Goal: Complete application form

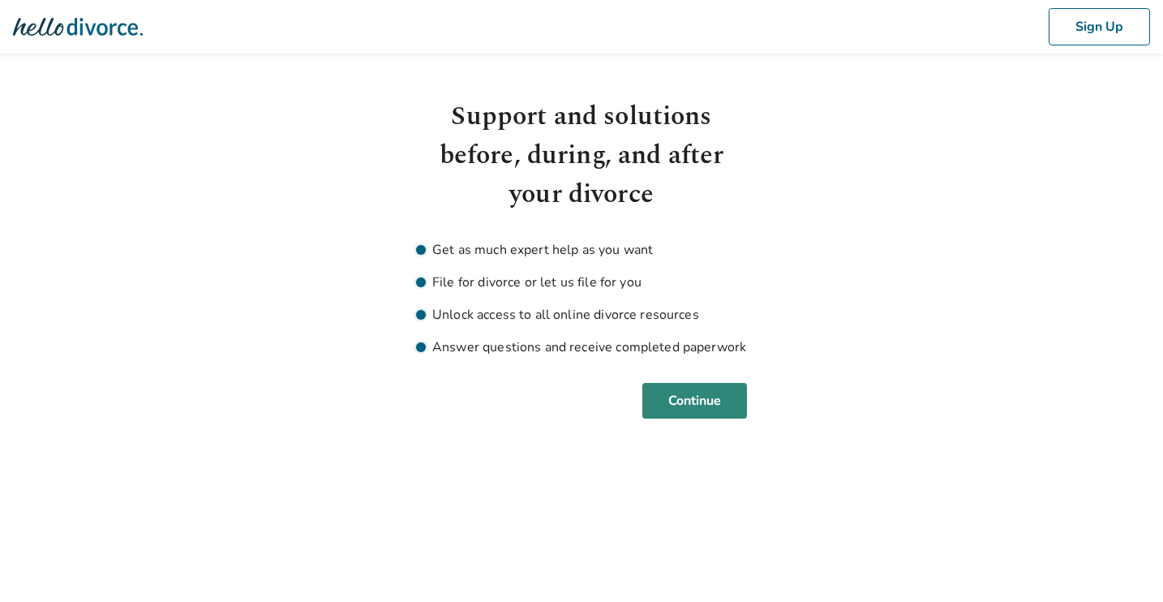
click at [694, 399] on button "Continue" at bounding box center [694, 401] width 105 height 36
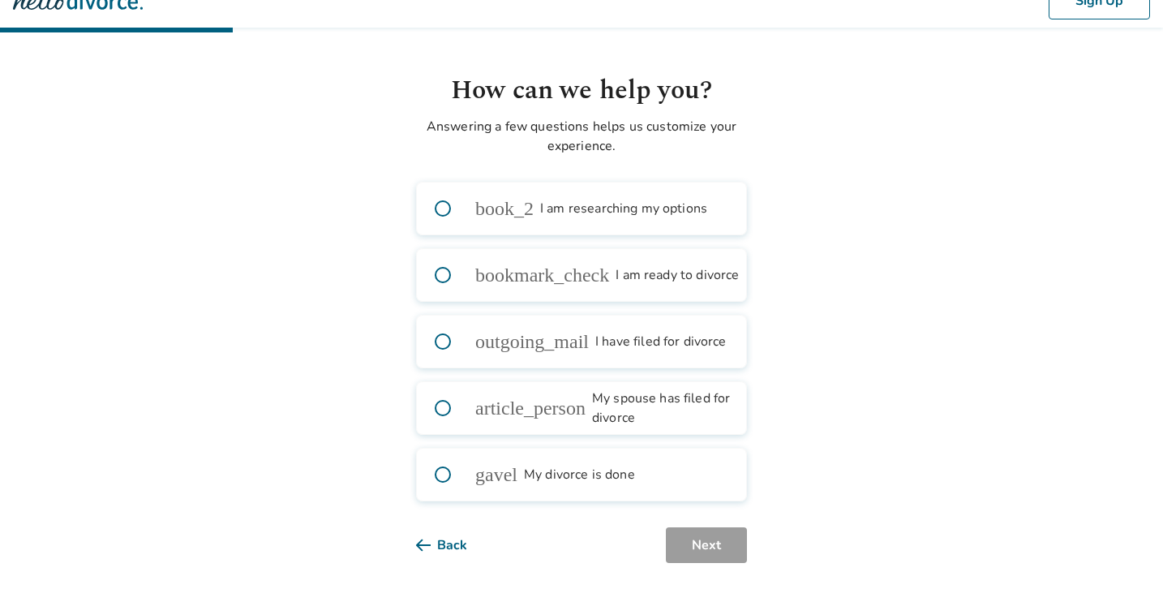
scroll to position [26, 0]
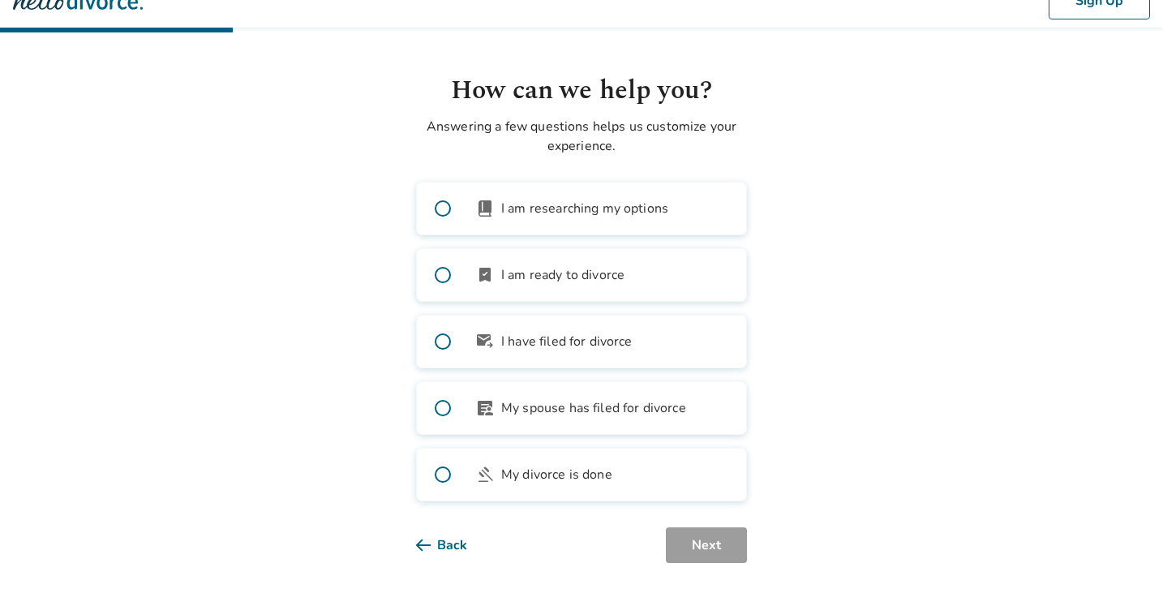
click at [443, 210] on span at bounding box center [443, 208] width 52 height 52
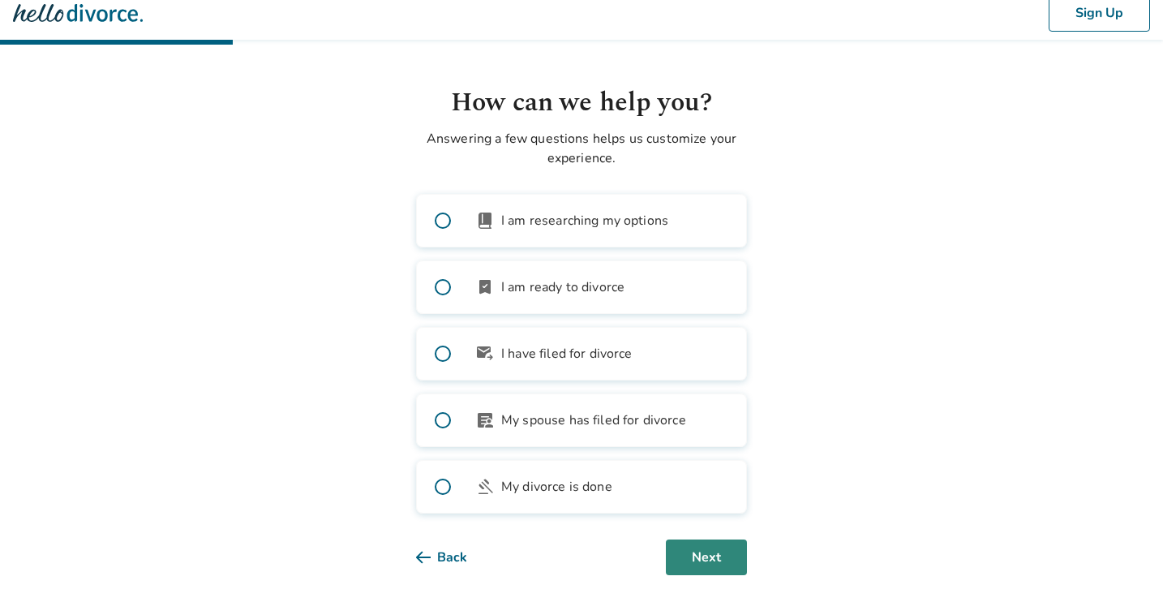
click at [708, 550] on button "Next" at bounding box center [706, 557] width 81 height 36
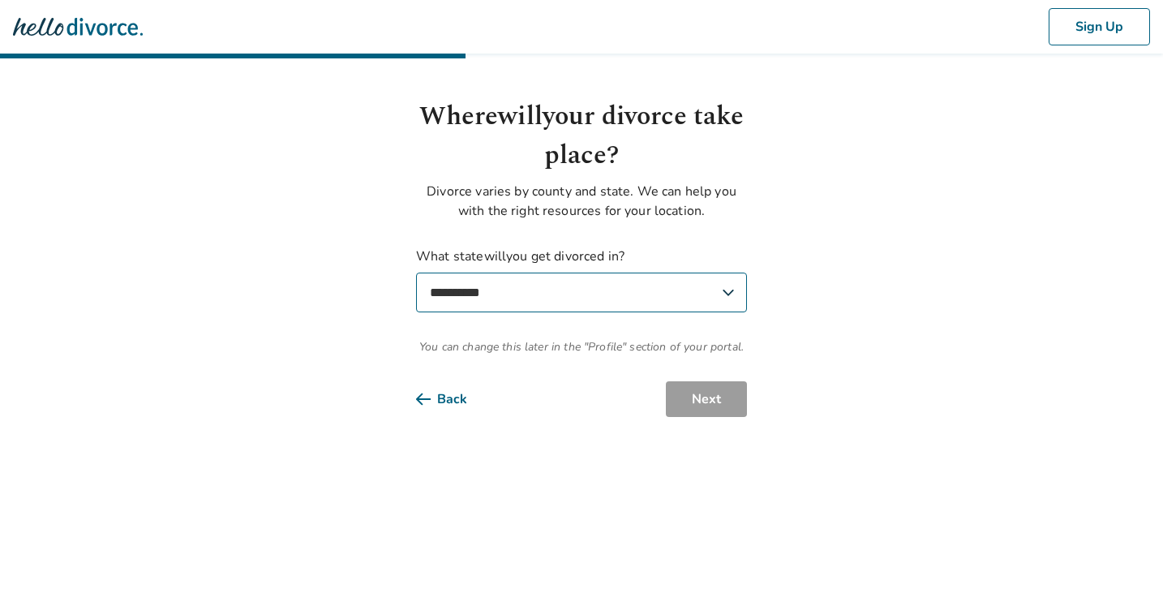
scroll to position [0, 0]
select select "**"
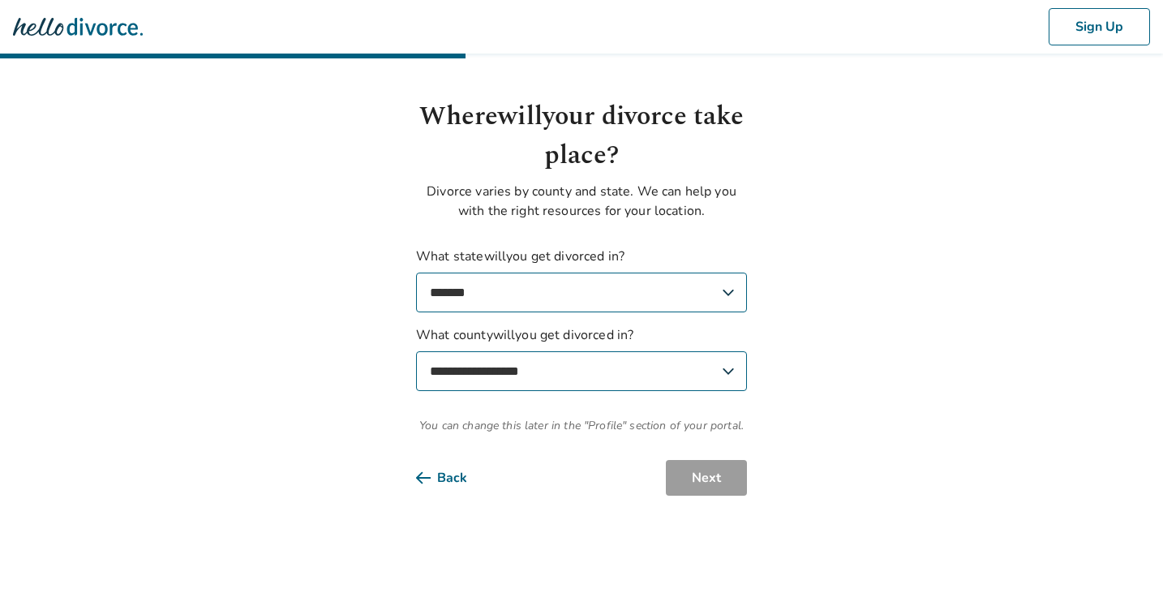
select select "**********"
click at [694, 479] on button "Next" at bounding box center [706, 478] width 81 height 36
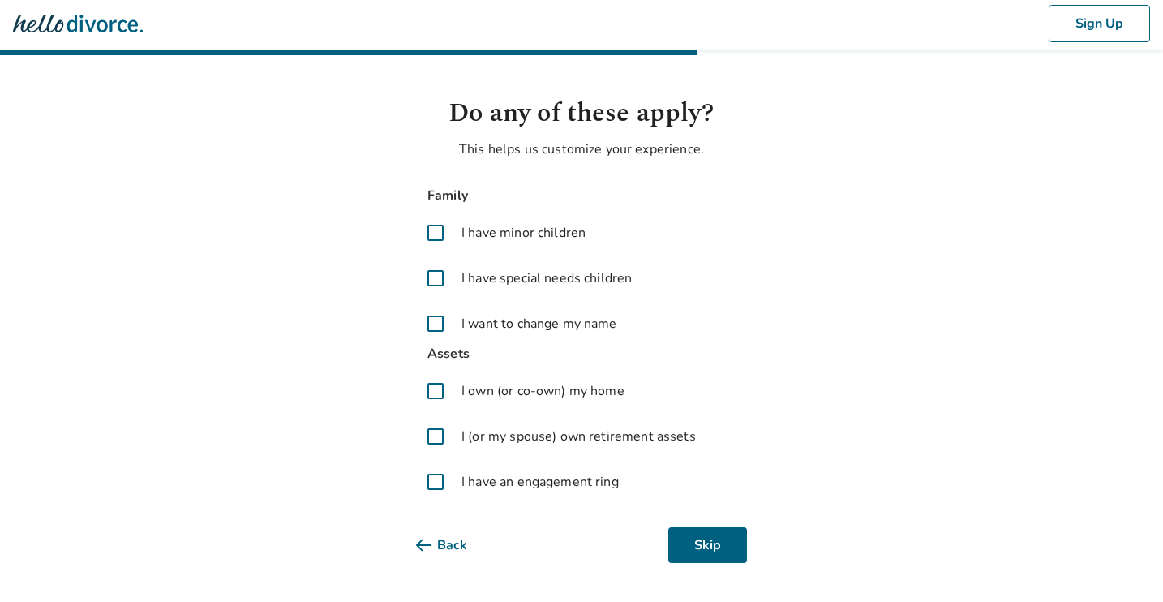
scroll to position [3, 0]
click at [437, 232] on span at bounding box center [435, 232] width 39 height 39
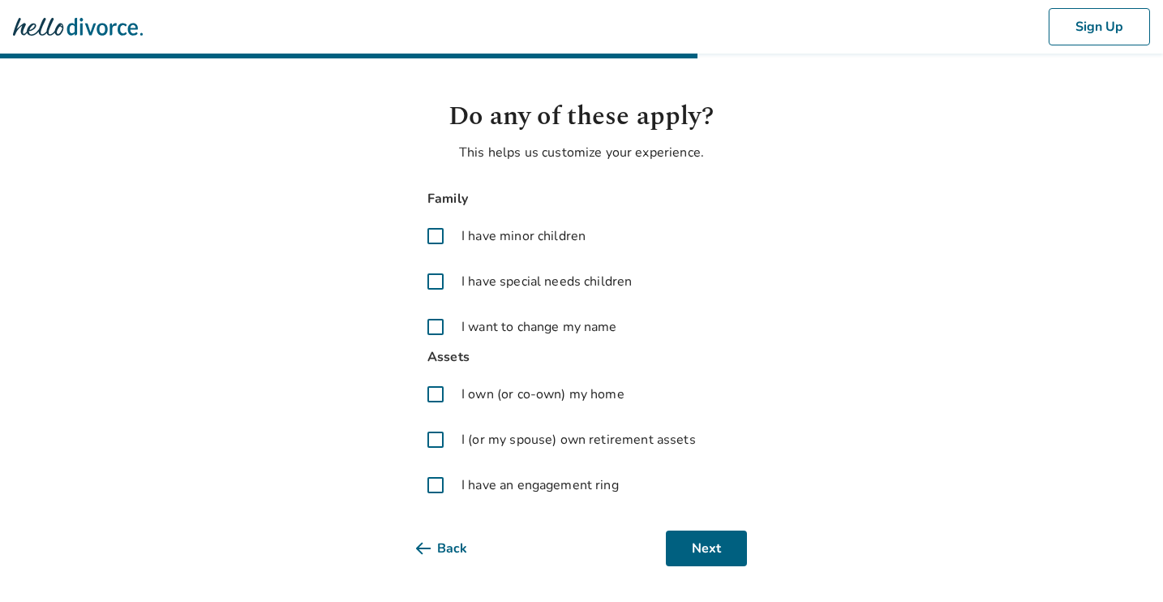
click at [435, 396] on span at bounding box center [435, 394] width 39 height 39
click at [437, 440] on span at bounding box center [435, 439] width 39 height 39
click at [436, 492] on span at bounding box center [435, 484] width 39 height 39
click at [713, 549] on button "Next" at bounding box center [706, 548] width 81 height 36
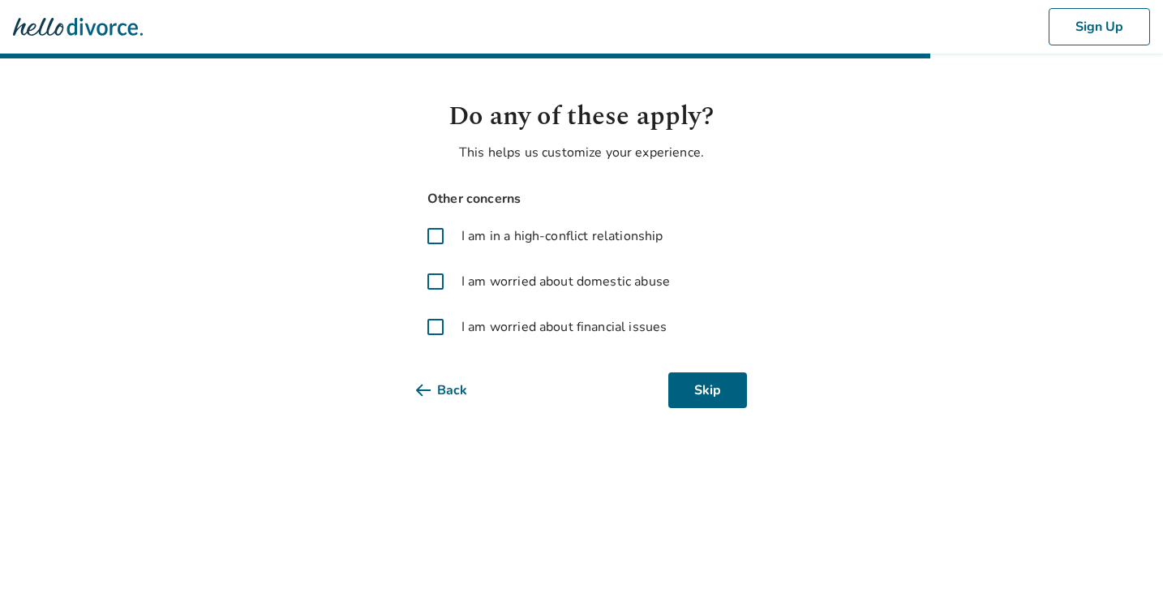
click at [439, 328] on span at bounding box center [435, 326] width 39 height 39
click at [437, 233] on span at bounding box center [435, 235] width 39 height 39
click at [700, 392] on button "Next" at bounding box center [706, 390] width 81 height 36
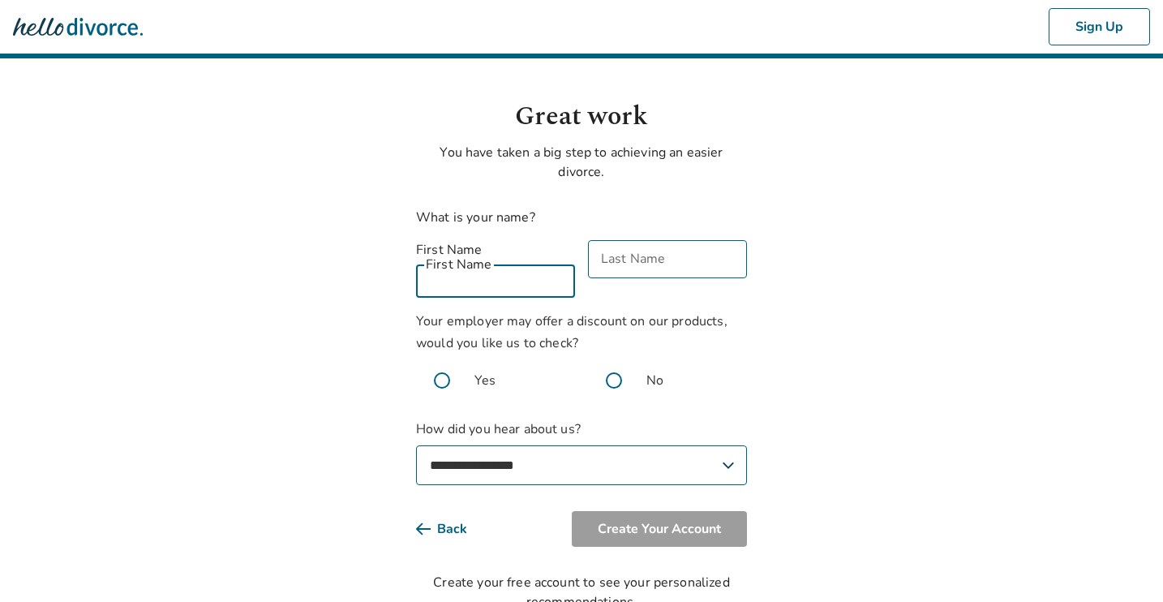
click at [559, 259] on input "First Name" at bounding box center [495, 278] width 159 height 38
type input "********"
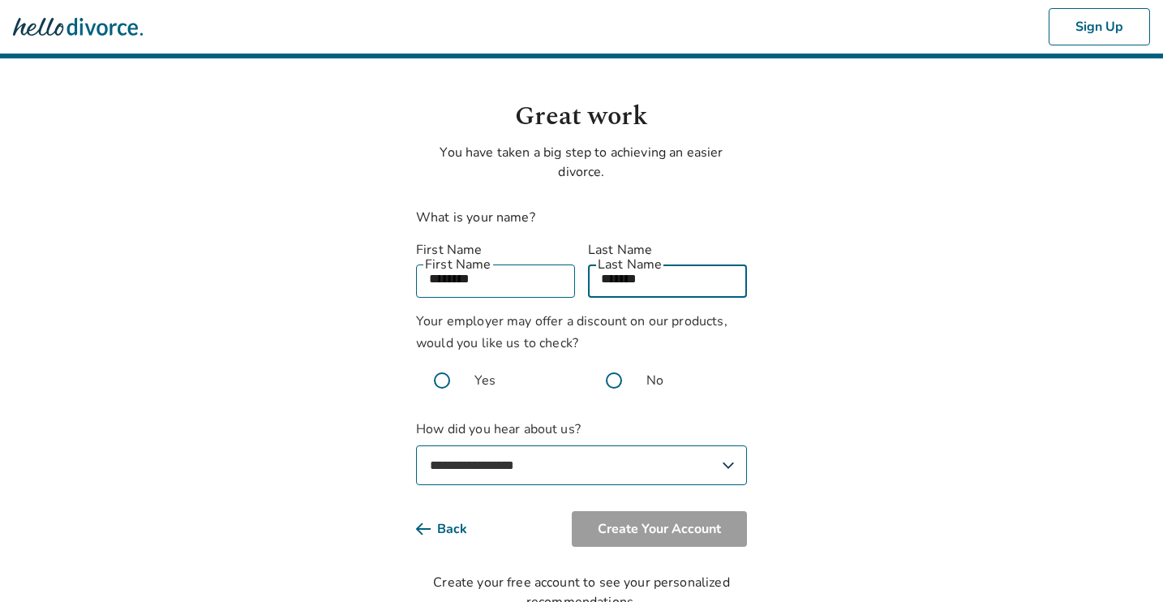
type input "*******"
click at [332, 367] on body "**********" at bounding box center [581, 305] width 1163 height 611
click at [440, 364] on span at bounding box center [442, 380] width 52 height 52
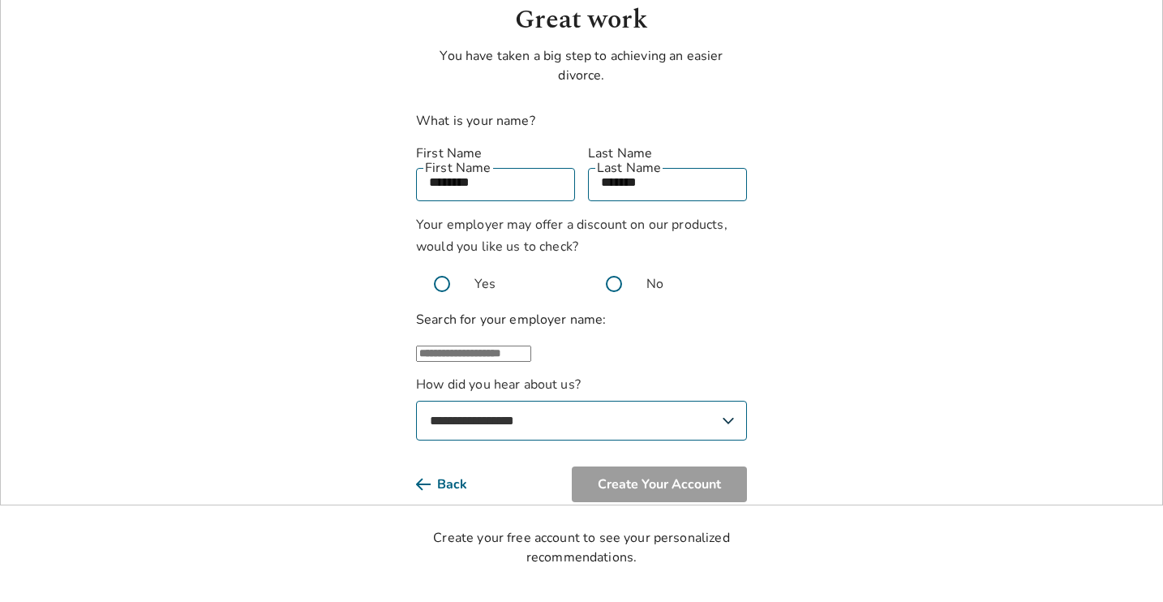
scroll to position [97, 0]
click at [607, 268] on span at bounding box center [614, 283] width 52 height 52
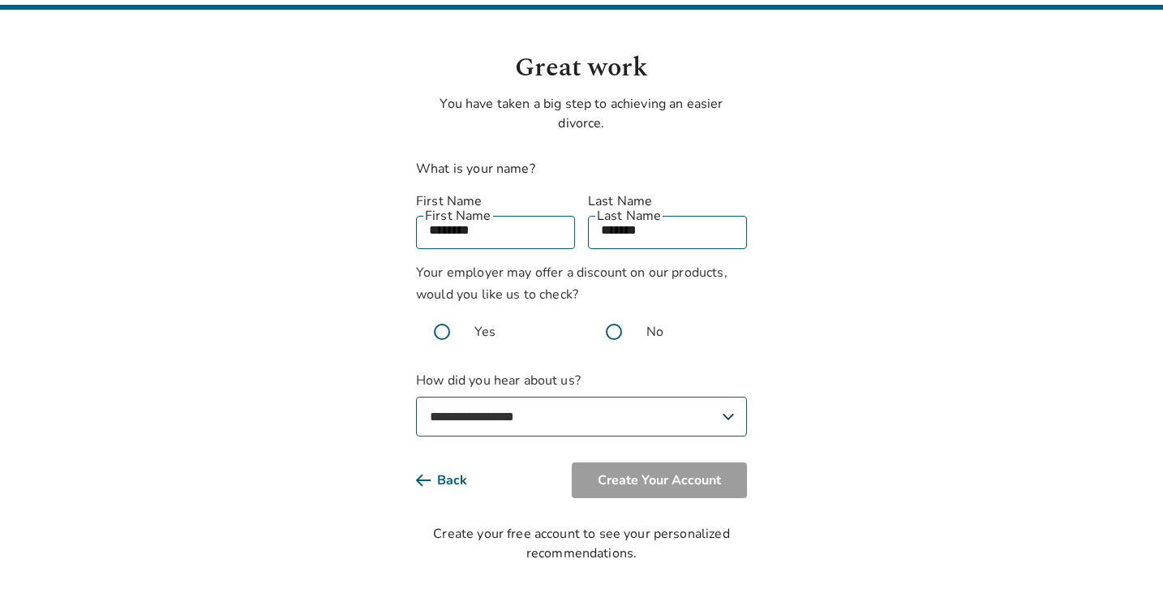
scroll to position [29, 0]
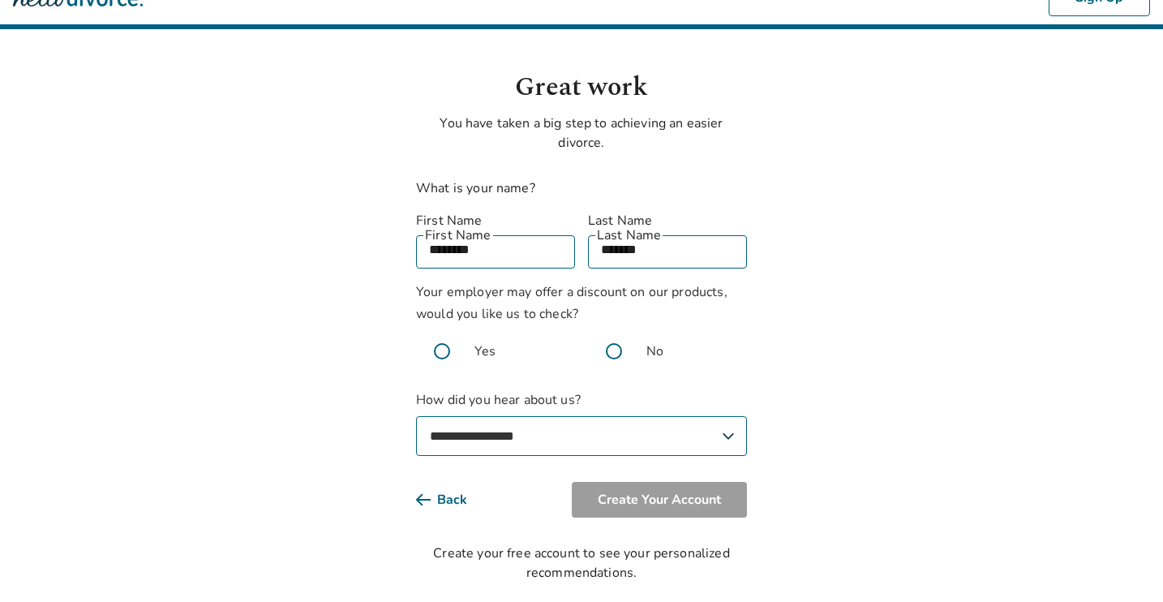
select select "**********"
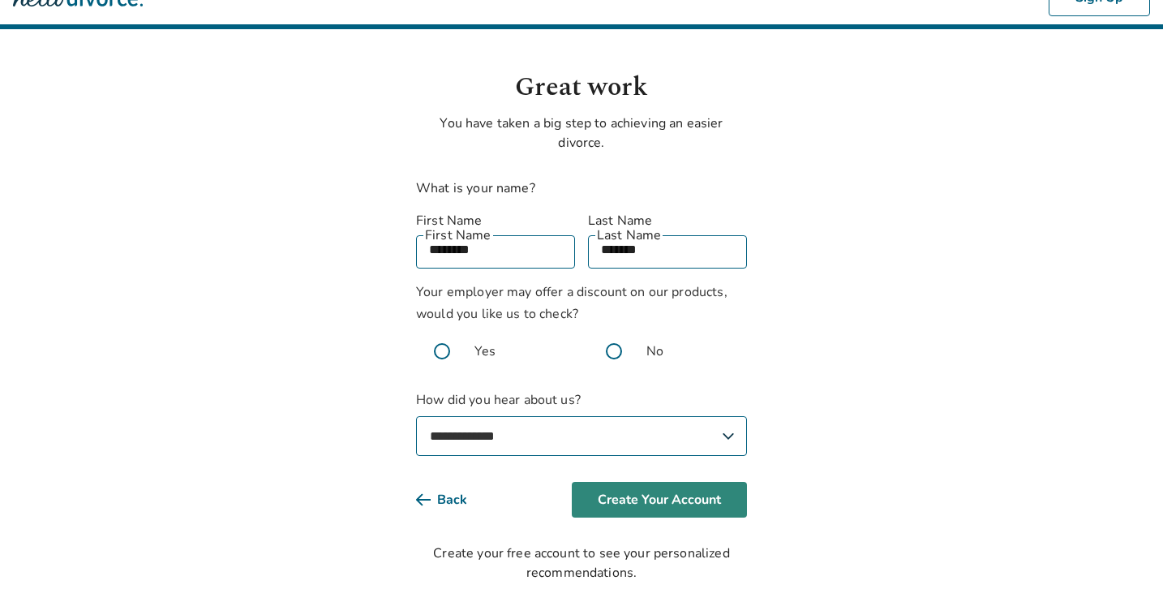
click at [628, 485] on button "Create Your Account" at bounding box center [659, 500] width 175 height 36
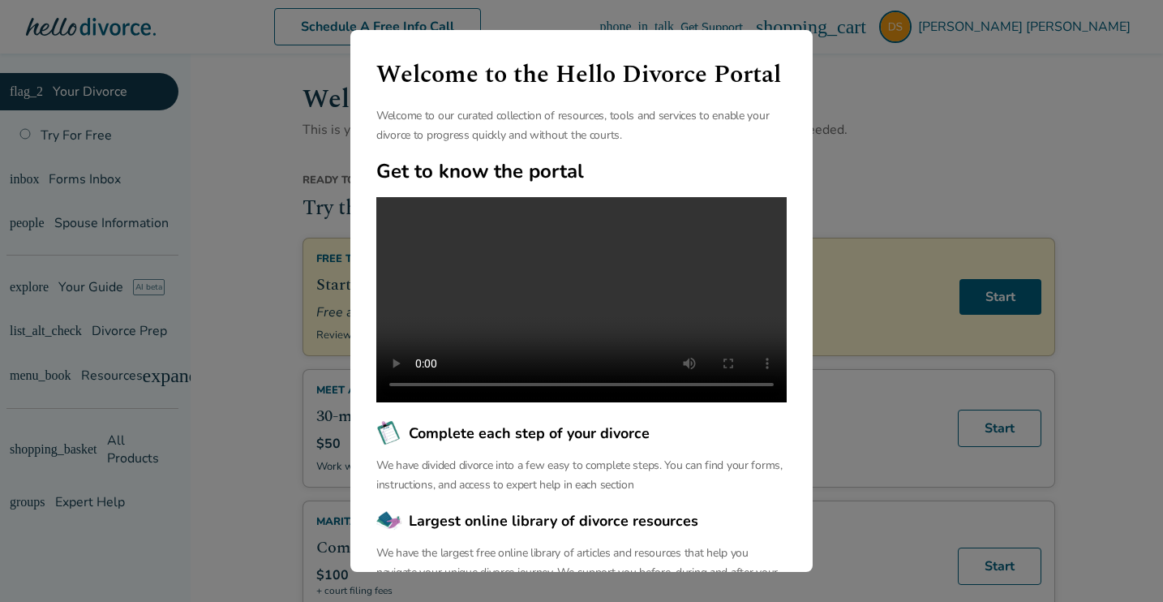
click at [583, 309] on video at bounding box center [581, 299] width 410 height 205
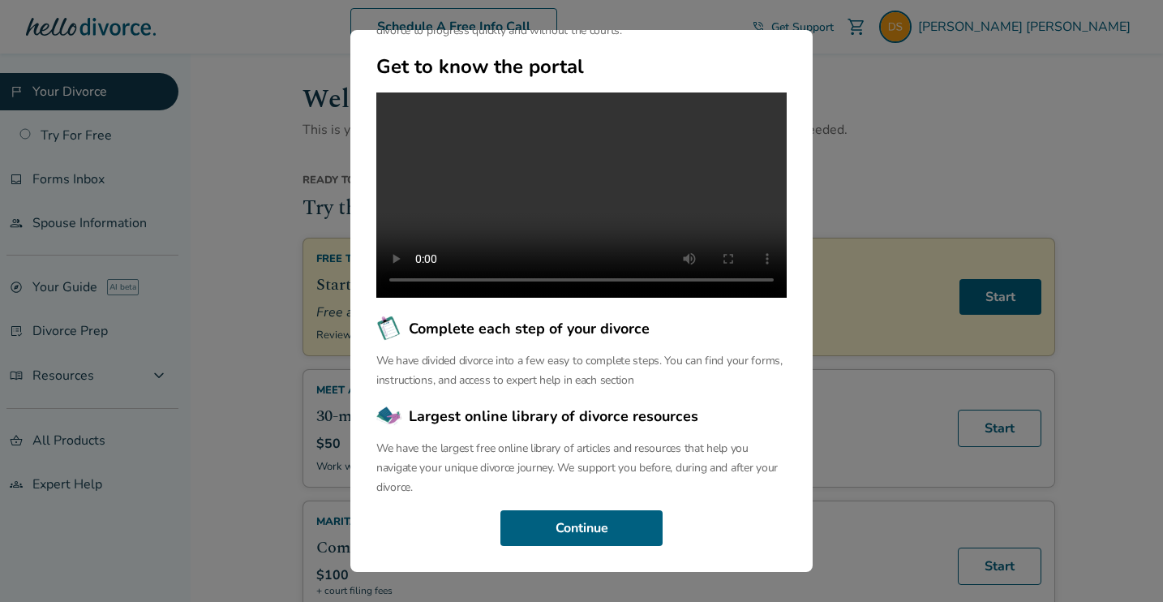
scroll to position [131, 0]
click at [560, 527] on button "Continue" at bounding box center [581, 528] width 162 height 36
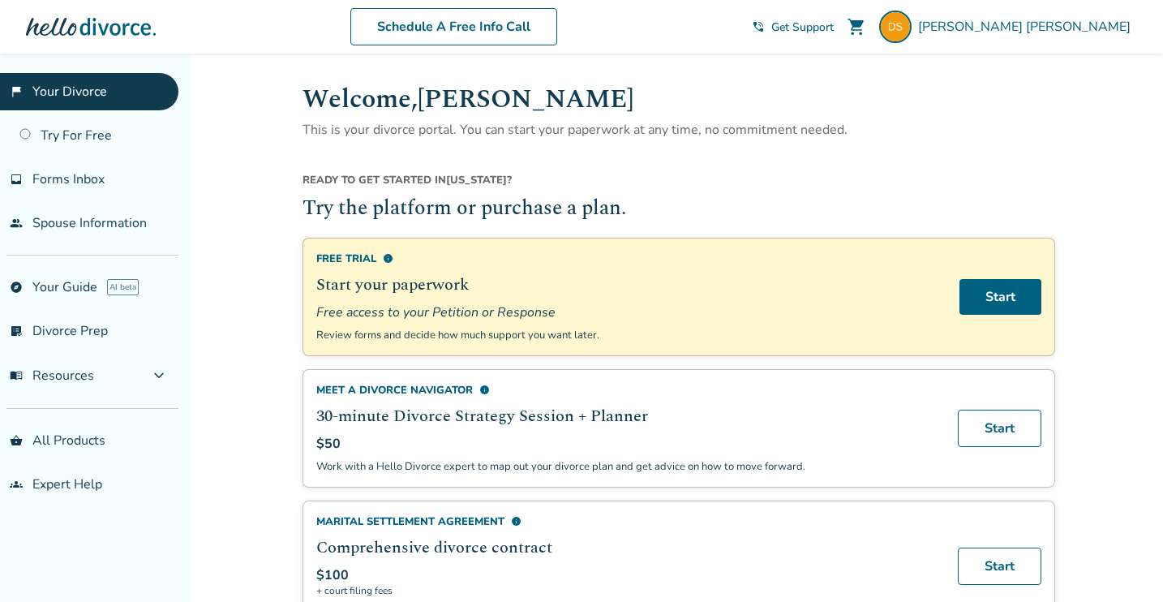
scroll to position [0, 0]
click at [1010, 297] on link "Start" at bounding box center [1000, 297] width 82 height 36
